Goal: Communication & Community: Answer question/provide support

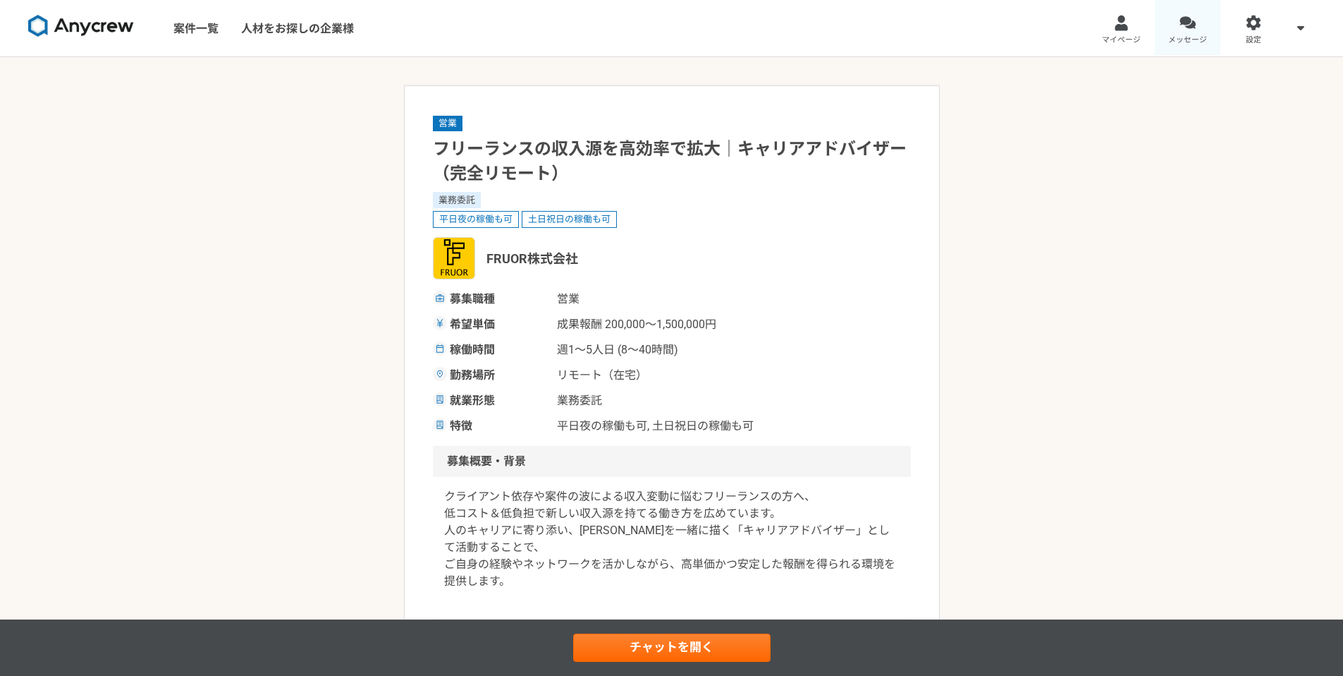
click at [1203, 22] on link "メッセージ" at bounding box center [1188, 28] width 66 height 56
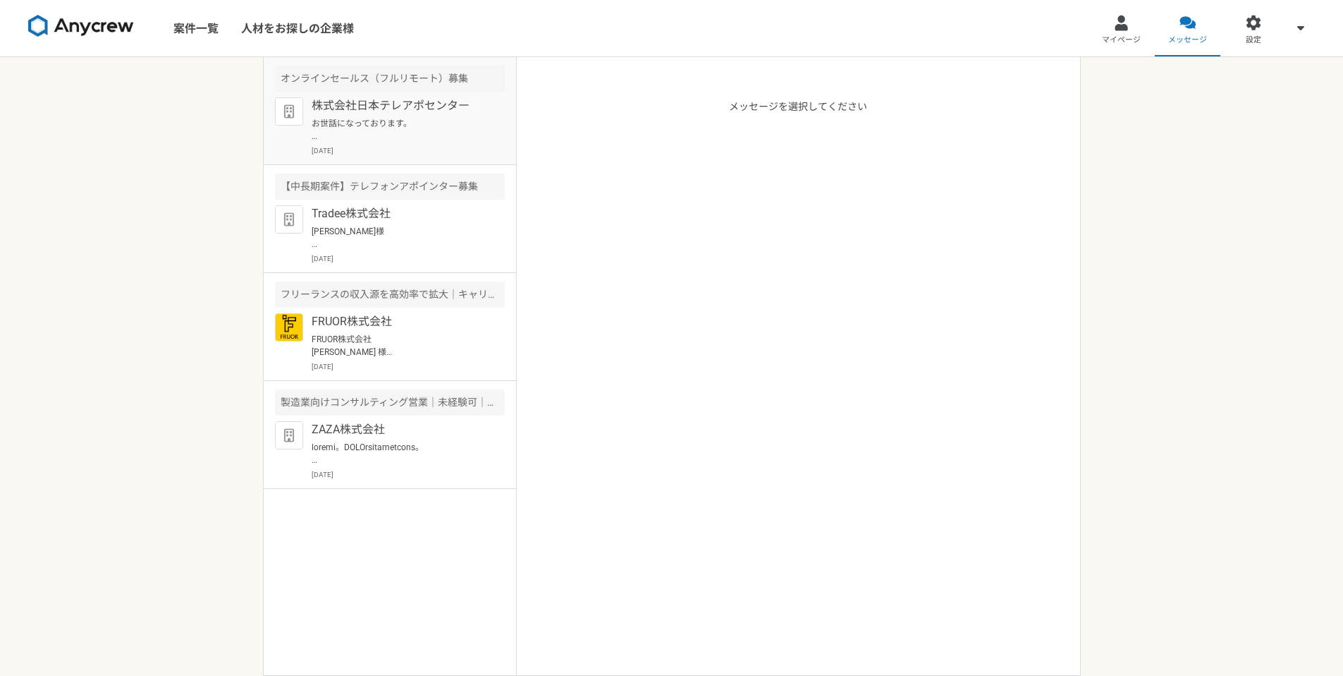
click at [386, 114] on div "株式会社日本テレアポセンター お世話になっております。 プロフィール拝見してとても魅力的なご経歴で、 ぜひ一度、弊社面談をお願いできないでしょうか？ [URL…" at bounding box center [408, 126] width 193 height 59
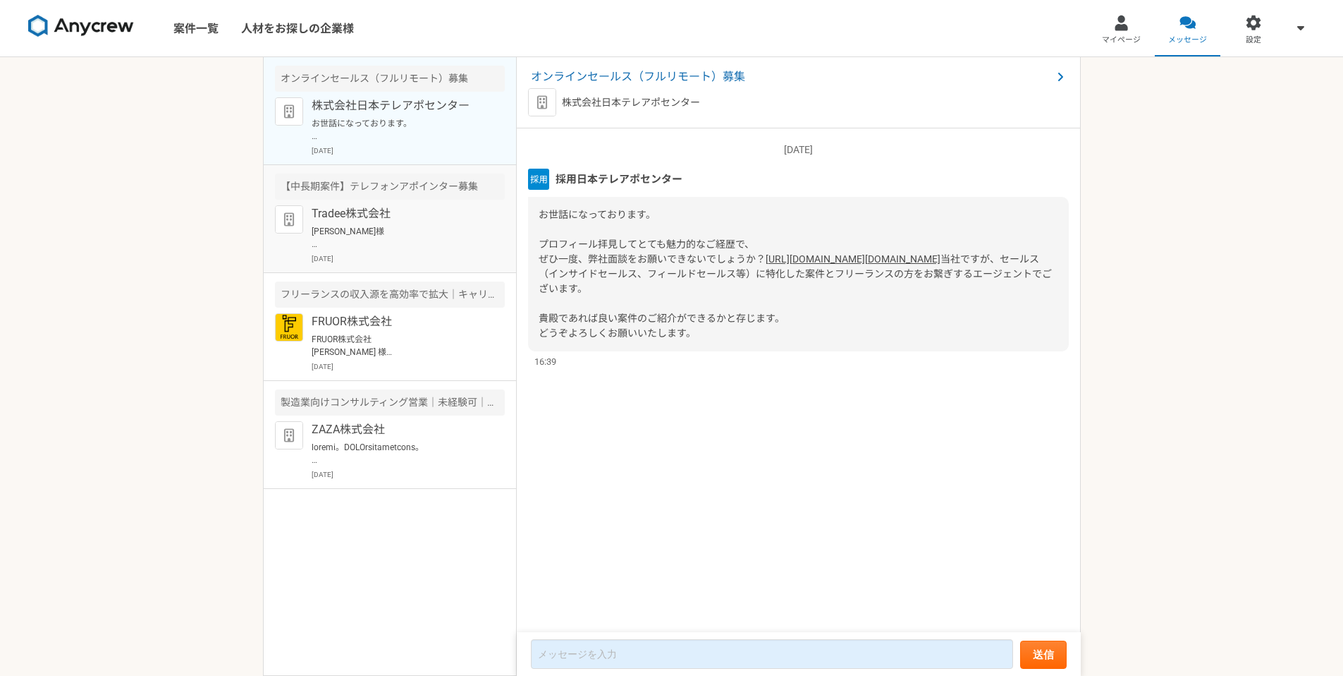
click at [401, 219] on p "Tradee株式会社" at bounding box center [399, 213] width 174 height 17
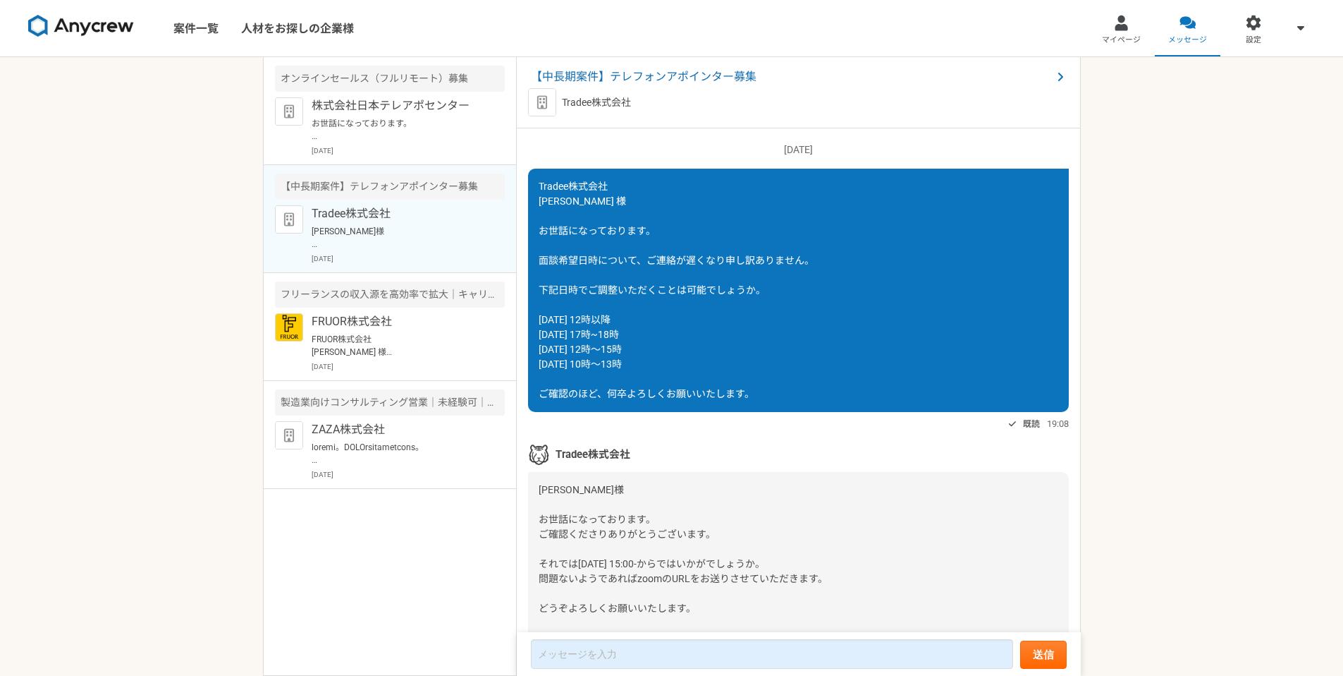
scroll to position [2086, 0]
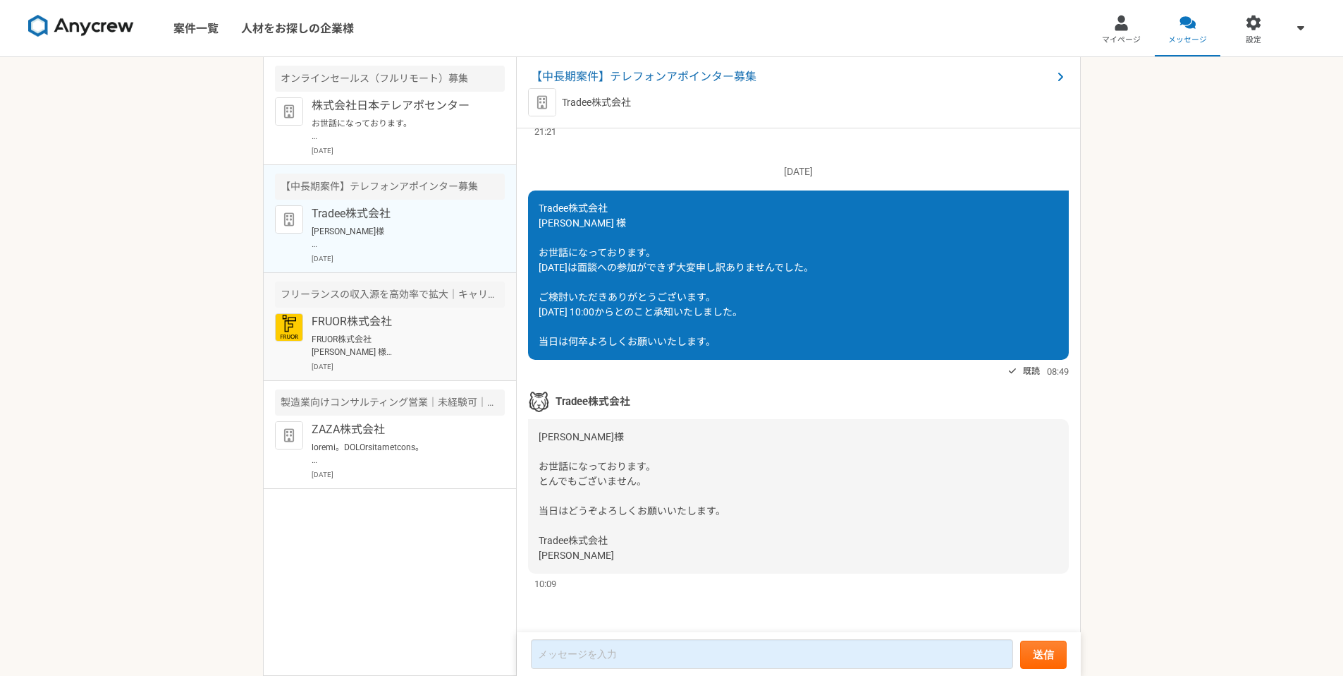
click at [363, 331] on div "FRUOR株式会社 FRUOR株式会社 [PERSON_NAME] 様 お世話になっております。 オンライン面談について、ご共有いただきありがとうございます。…" at bounding box center [408, 342] width 193 height 59
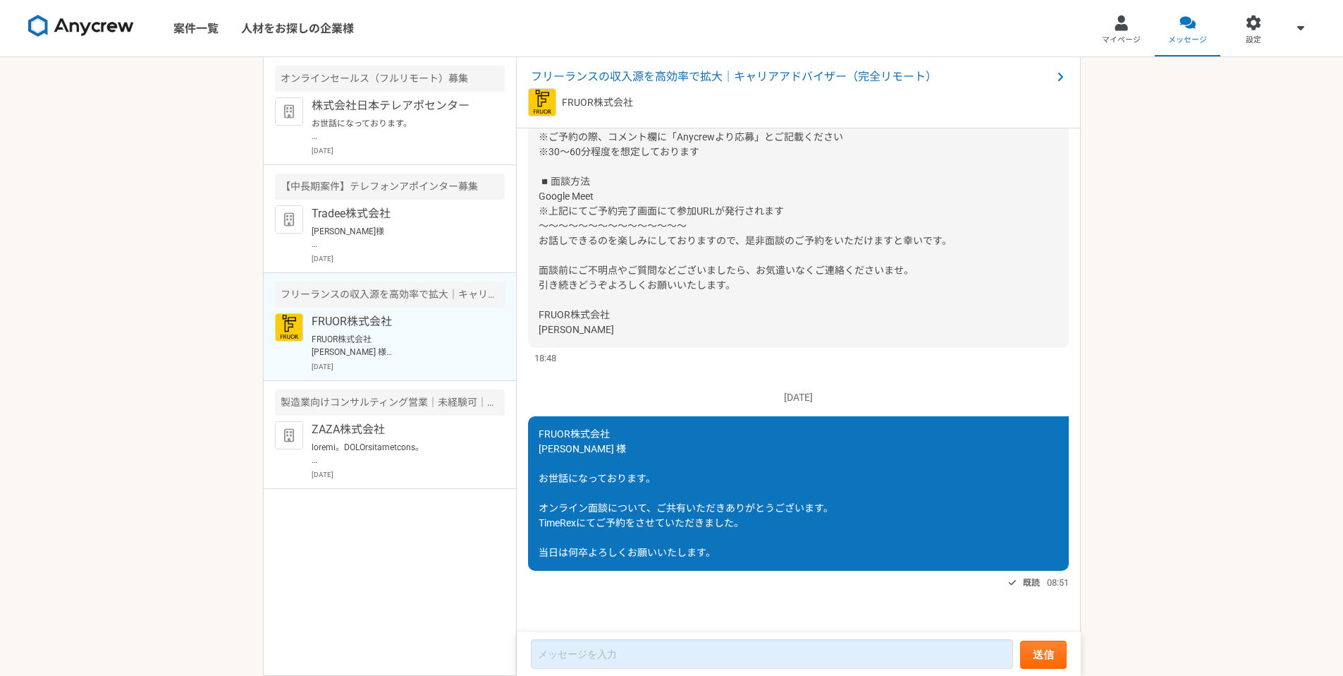
scroll to position [264, 0]
drag, startPoint x: 568, startPoint y: 432, endPoint x: 530, endPoint y: 430, distance: 37.4
click at [530, 430] on div "FRUOR株式会社 [PERSON_NAME] 様 お世話になっております。 オンライン面談について、ご共有いただきありがとうございます。 TimeRexにて…" at bounding box center [798, 493] width 541 height 154
copy span "FRUOR"
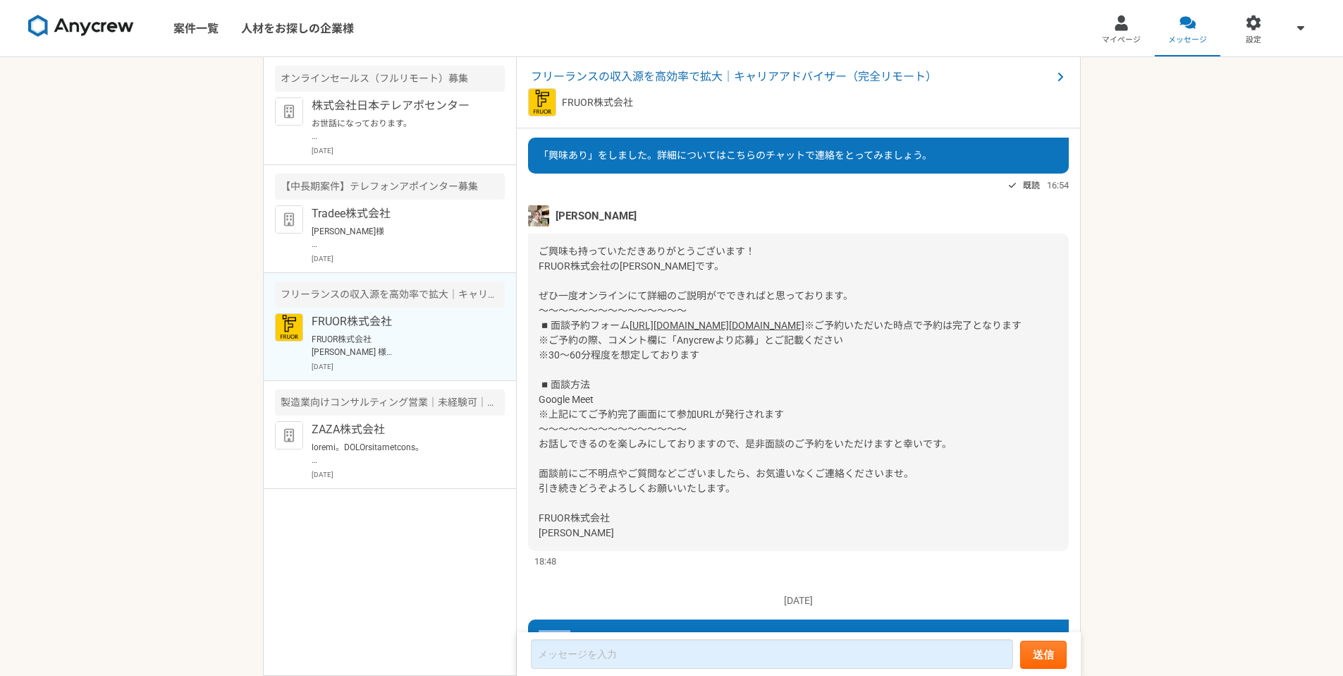
scroll to position [27, 0]
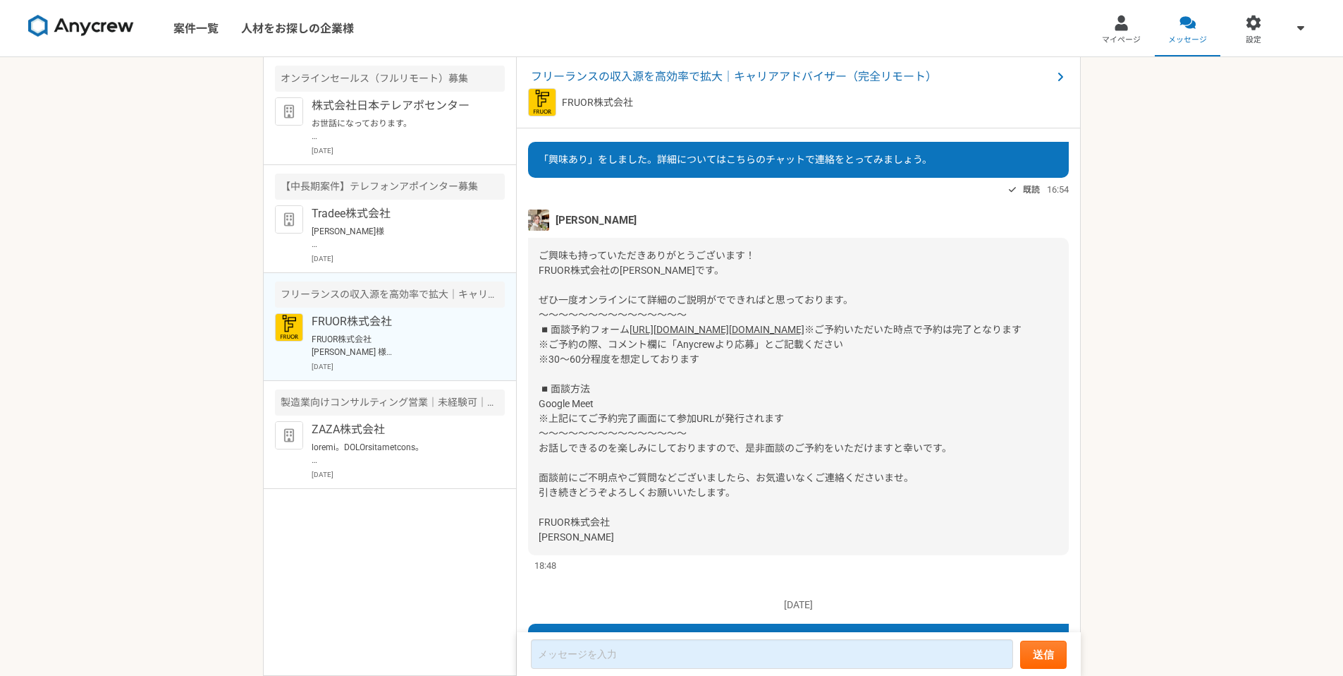
click at [630, 335] on link "[URL][DOMAIN_NAME][DOMAIN_NAME]" at bounding box center [717, 329] width 175 height 11
click at [624, 80] on span "フリーランスの収入源を高効率で拡大｜キャリアアドバイザー（完全リモート）" at bounding box center [791, 76] width 521 height 17
